Goal: Book appointment/travel/reservation

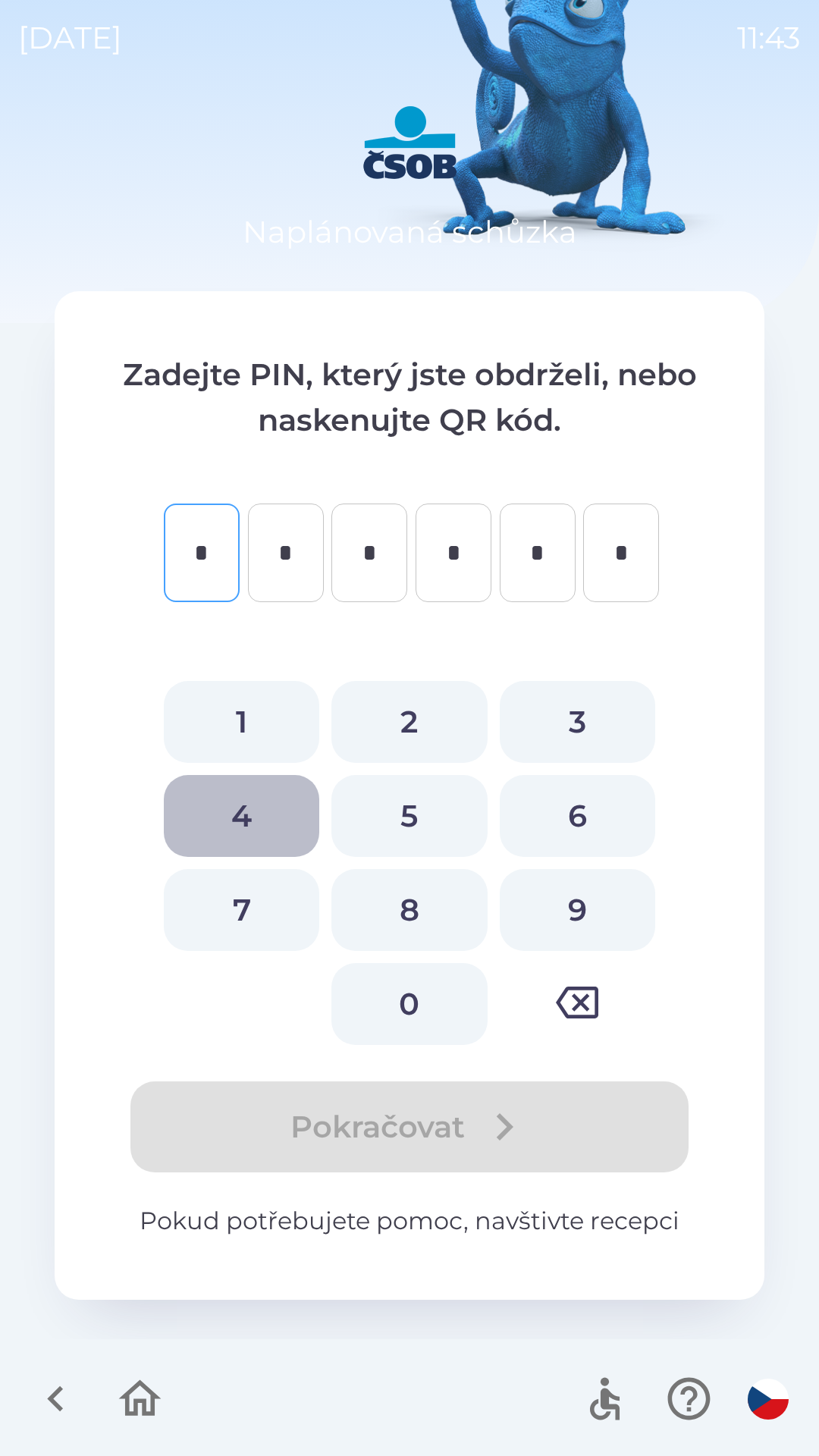
click at [240, 832] on button "4" at bounding box center [241, 816] width 155 height 82
type input "*"
click at [411, 846] on button "5" at bounding box center [408, 816] width 155 height 82
type input "*"
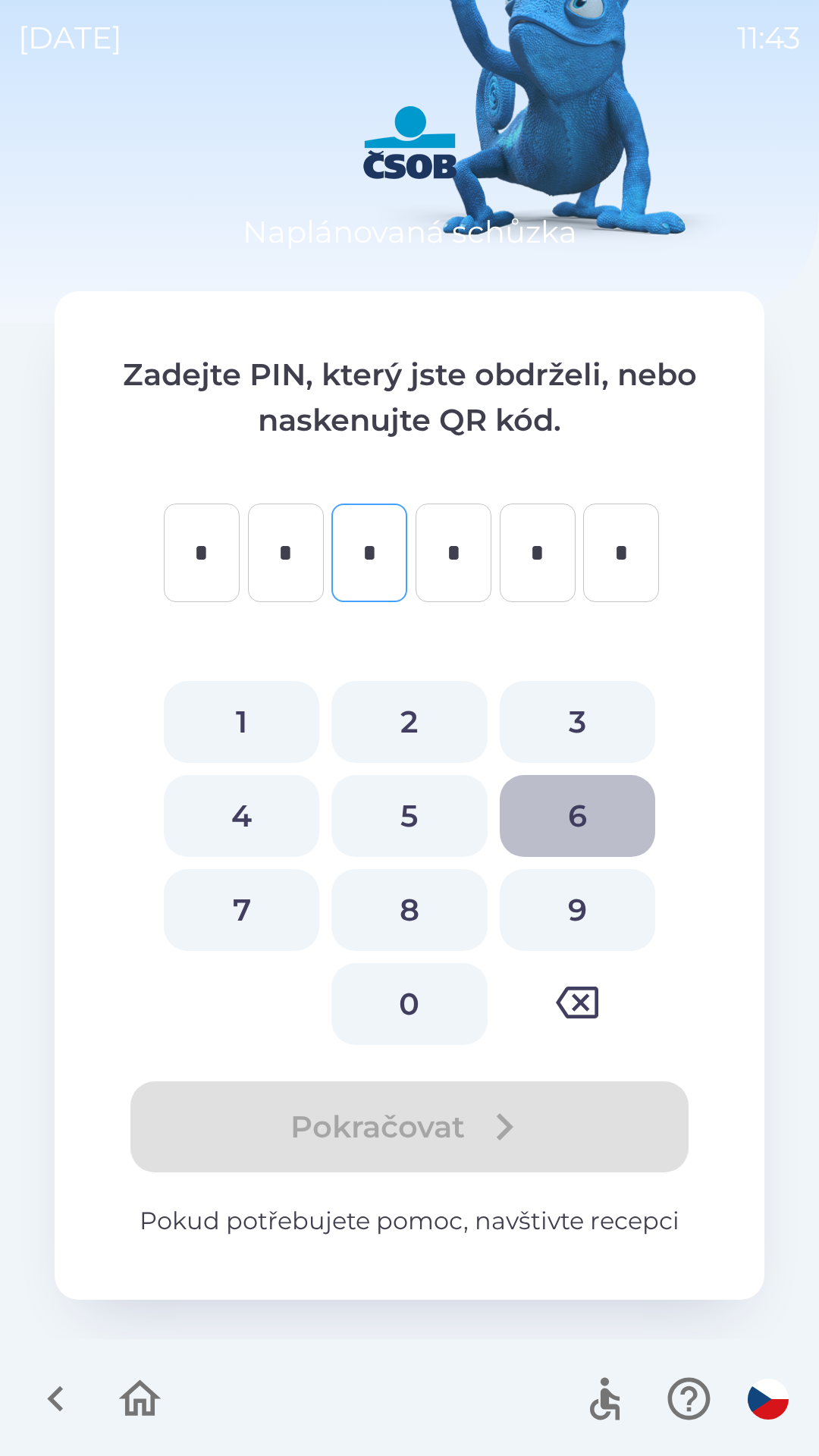
click at [535, 820] on button "6" at bounding box center [577, 816] width 155 height 82
type input "*"
click at [486, 897] on button "8" at bounding box center [408, 910] width 155 height 82
type input "*"
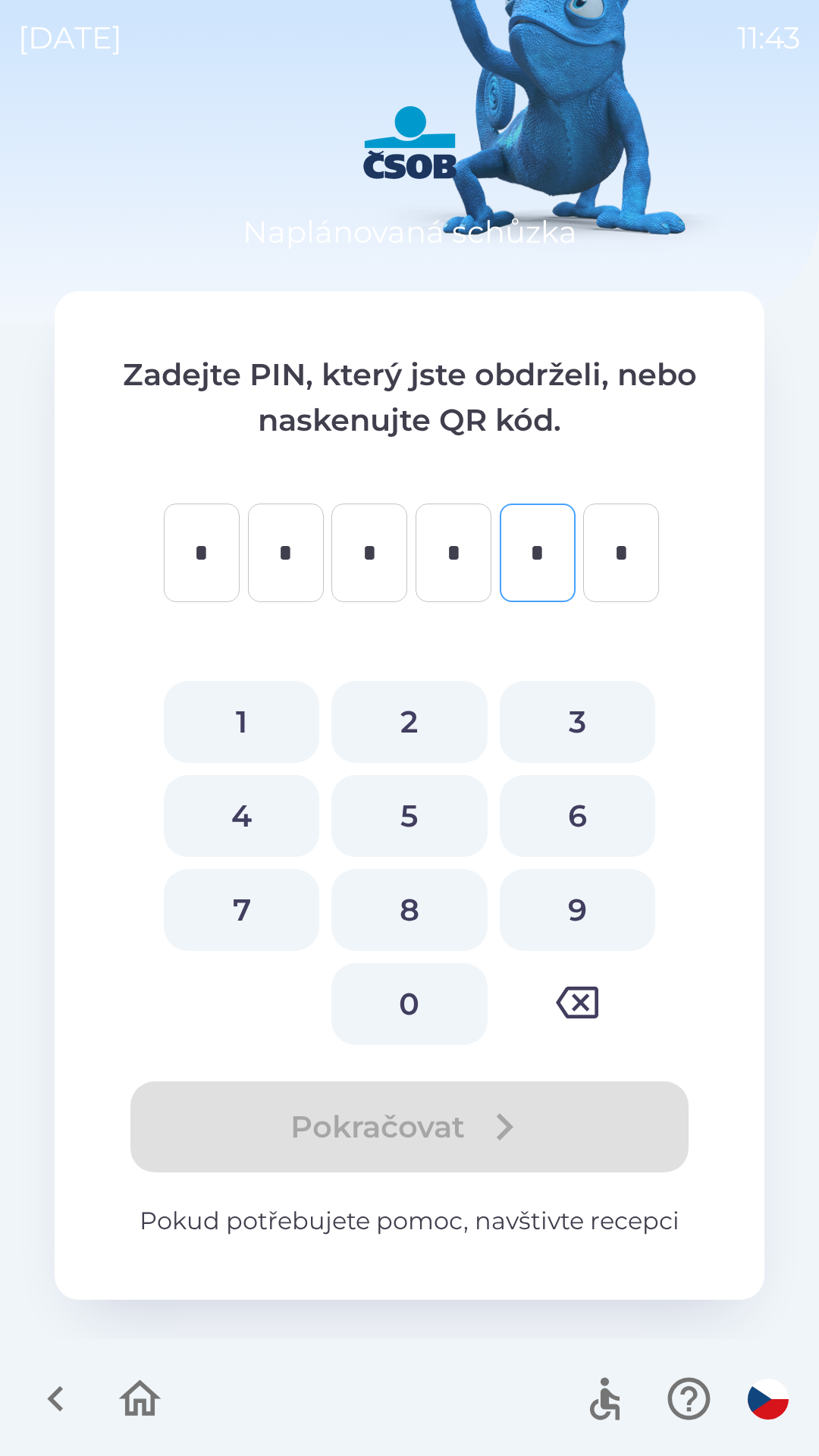
click at [306, 942] on button "7" at bounding box center [241, 910] width 155 height 82
type input "*"
click at [277, 976] on div at bounding box center [241, 1004] width 155 height 82
click at [431, 977] on button "0" at bounding box center [408, 1004] width 155 height 82
type input "*"
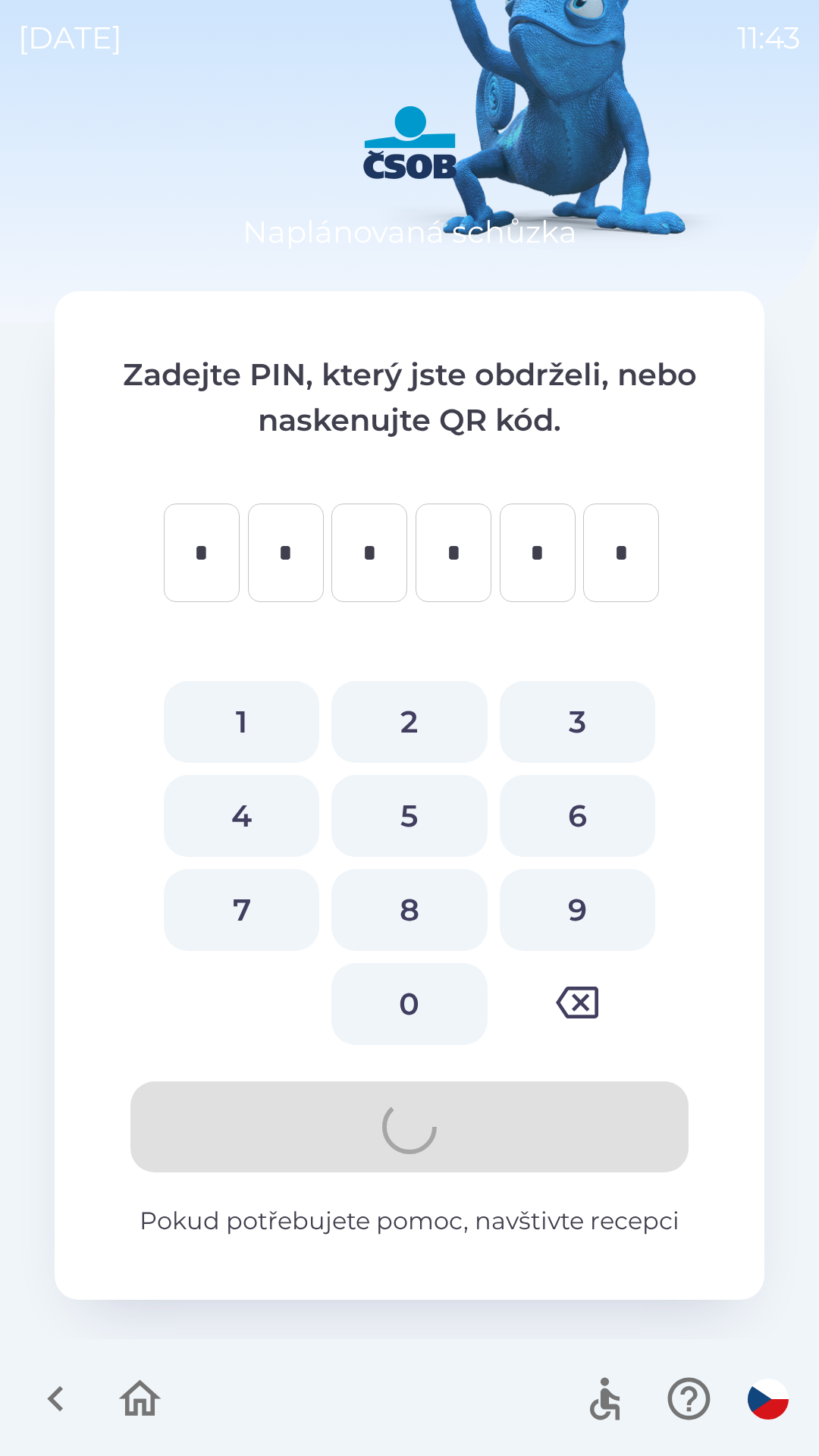
type input "*"
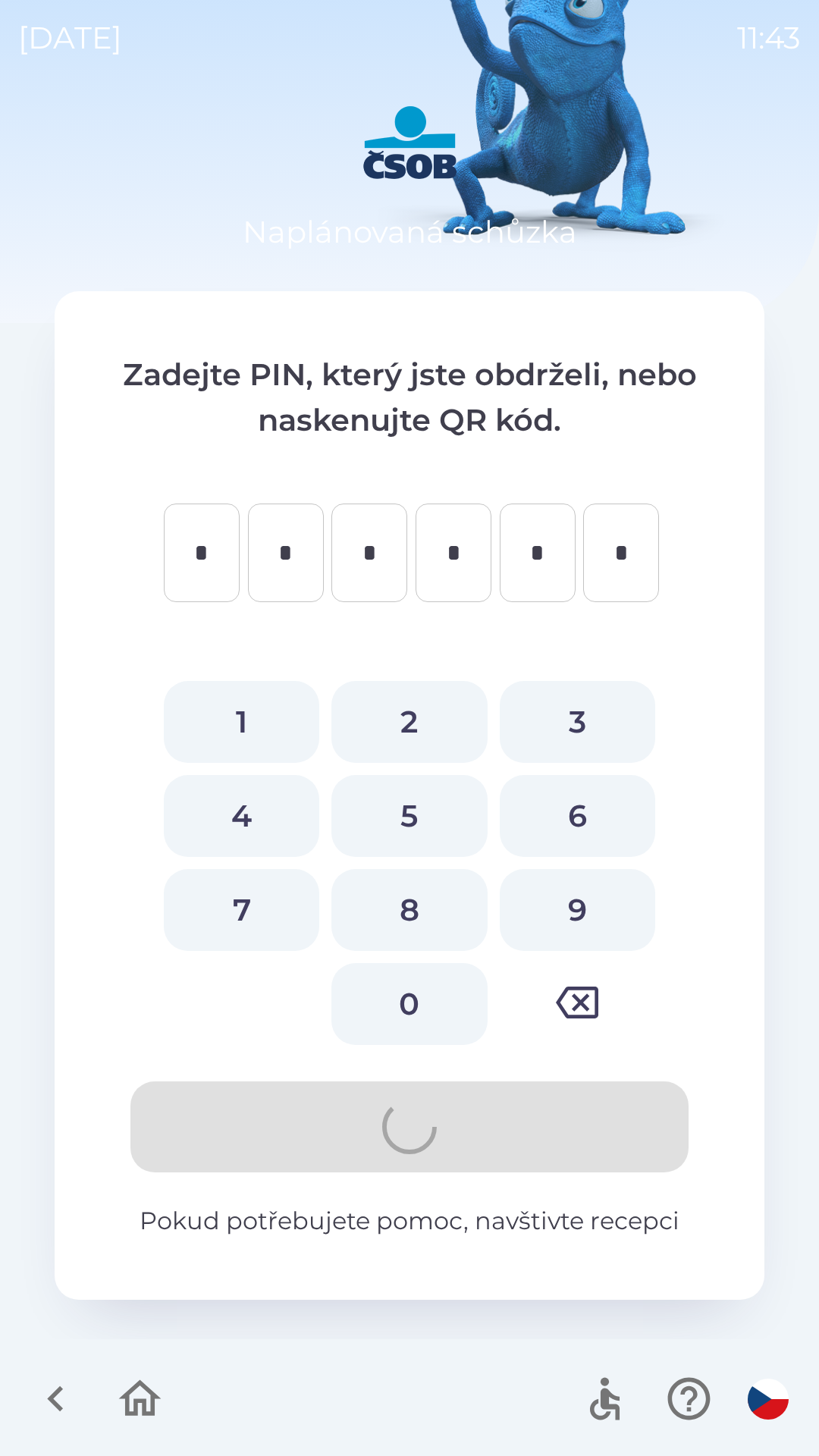
type input "*"
